Goal: Task Accomplishment & Management: Use online tool/utility

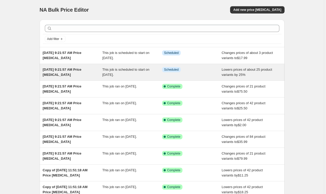
click at [53, 71] on span "[DATE] 9:21:57 AM Price [MEDICAL_DATA]" at bounding box center [62, 72] width 39 height 9
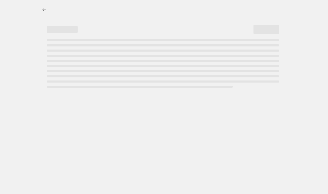
select select "percentage"
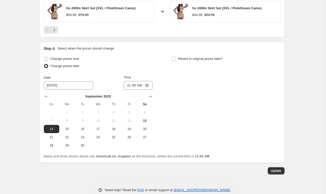
scroll to position [457, 0]
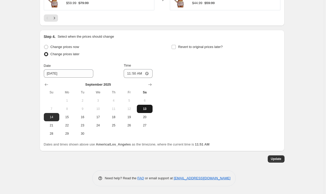
click at [145, 110] on span "13" at bounding box center [144, 109] width 11 height 4
type input "[DATE]"
click at [274, 160] on span "Update" at bounding box center [276, 159] width 11 height 4
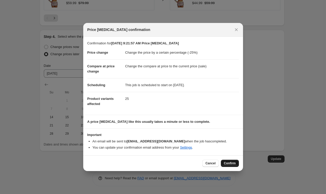
click at [226, 162] on span "Confirm" at bounding box center [230, 163] width 12 height 4
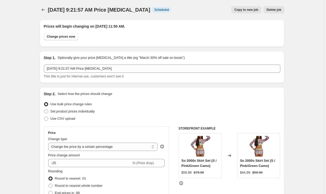
scroll to position [0, 0]
click at [44, 10] on icon "Price change jobs" at bounding box center [43, 9] width 5 height 5
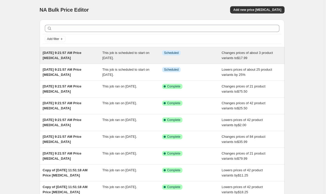
click at [156, 60] on div "This job is scheduled to start on [DATE]." at bounding box center [132, 55] width 60 height 10
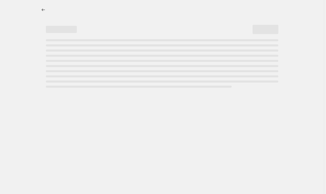
select select "no_change"
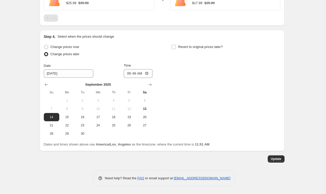
scroll to position [362, 0]
click at [148, 108] on span "13" at bounding box center [144, 109] width 11 height 4
type input "[DATE]"
click at [273, 155] on button "Update" at bounding box center [276, 158] width 17 height 7
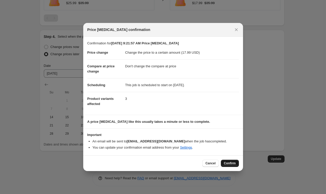
click at [227, 160] on button "Confirm" at bounding box center [230, 163] width 18 height 7
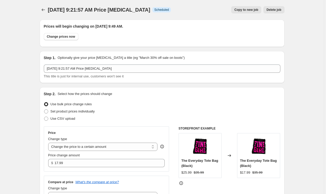
scroll to position [0, 0]
click at [43, 12] on button "Price change jobs" at bounding box center [43, 9] width 7 height 7
